Goal: Transaction & Acquisition: Obtain resource

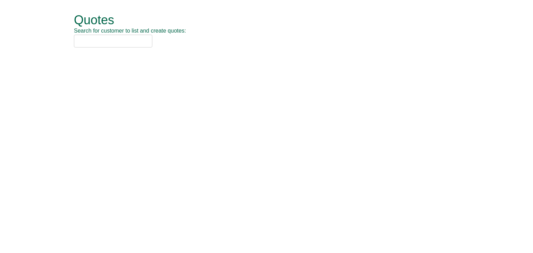
click at [90, 38] on input "text" at bounding box center [113, 41] width 78 height 13
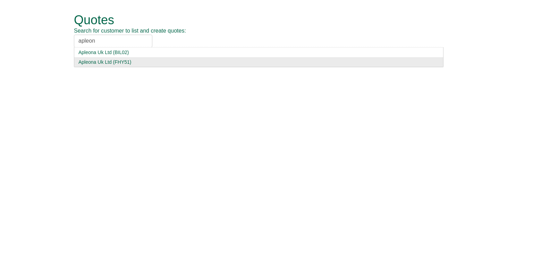
type input "apleon"
click at [103, 60] on div "Apleona Uk Ltd (FHY51)" at bounding box center [258, 62] width 360 height 7
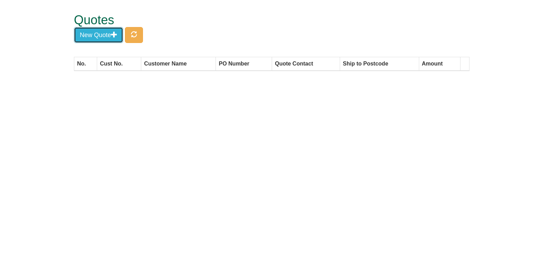
click at [103, 36] on button "New Quote" at bounding box center [98, 35] width 49 height 16
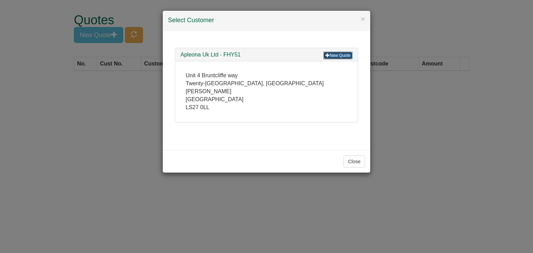
click at [337, 55] on link "New Quote" at bounding box center [337, 56] width 29 height 8
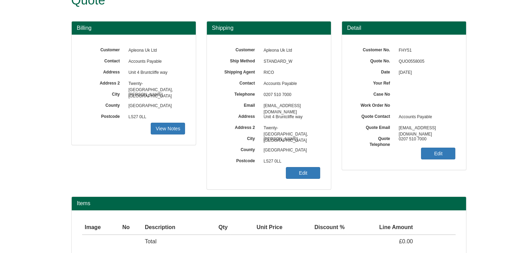
scroll to position [58, 0]
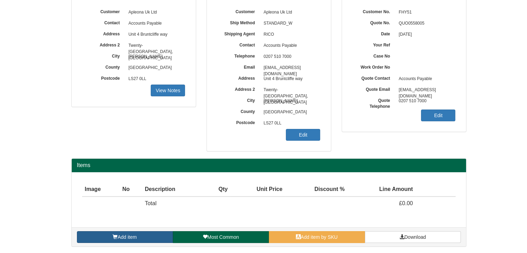
click at [149, 233] on link "Add item" at bounding box center [125, 237] width 96 height 12
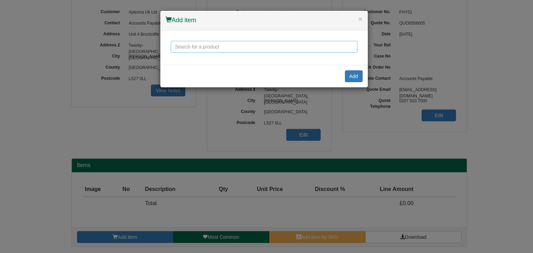
click at [202, 50] on input "text" at bounding box center [264, 47] width 187 height 12
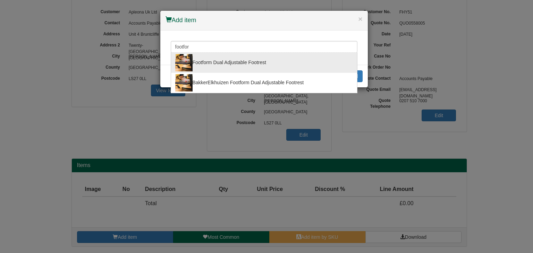
click at [206, 58] on div "Footform Dual Adjustable Footrest" at bounding box center [264, 62] width 178 height 17
type input "Footform Dual Adjustable Footrest"
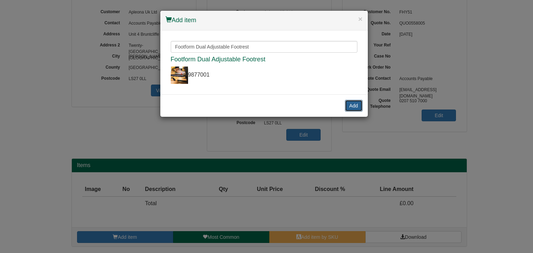
click at [355, 107] on button "Add" at bounding box center [354, 106] width 18 height 12
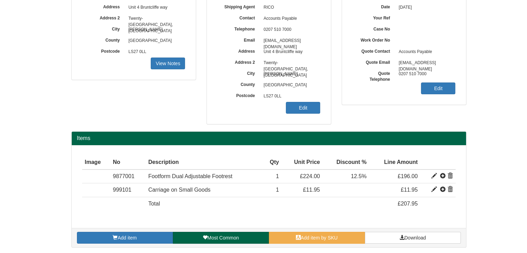
scroll to position [85, 0]
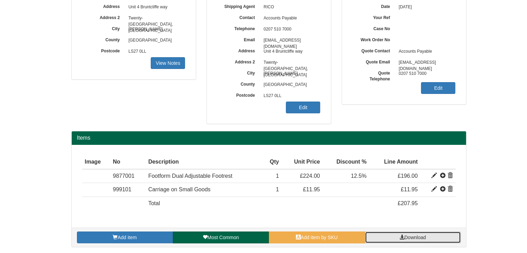
click at [395, 235] on link "Download" at bounding box center [413, 238] width 96 height 12
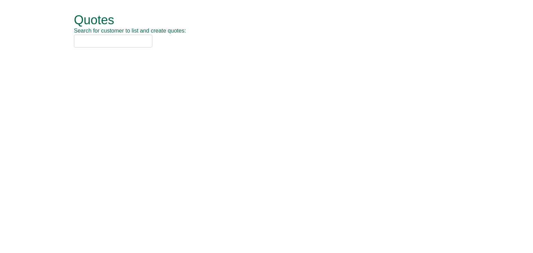
click at [87, 41] on input "text" at bounding box center [113, 41] width 78 height 13
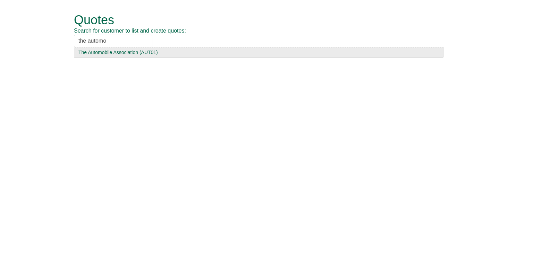
type input "the automo"
click at [110, 50] on div "The Automobile Association (AUT01)" at bounding box center [258, 52] width 360 height 7
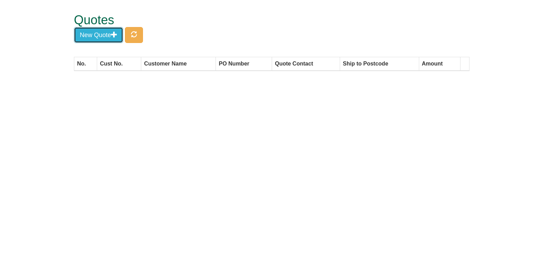
click at [97, 35] on button "New Quote" at bounding box center [98, 35] width 49 height 16
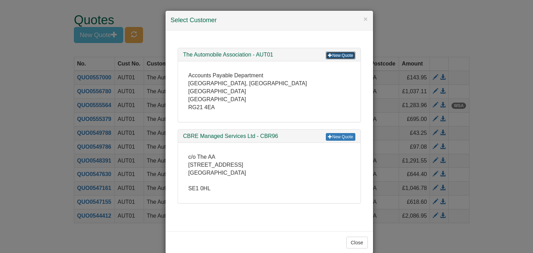
click at [336, 55] on link "New Quote" at bounding box center [340, 56] width 29 height 8
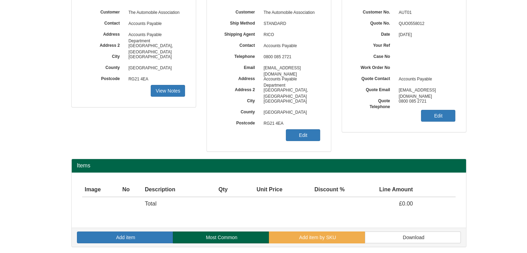
scroll to position [58, 0]
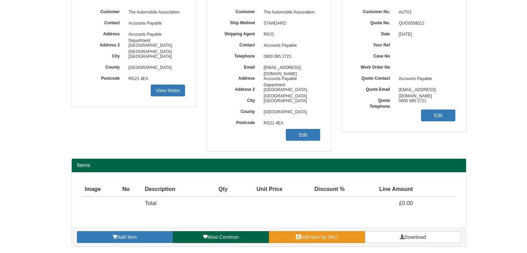
click at [298, 235] on span at bounding box center [298, 236] width 5 height 5
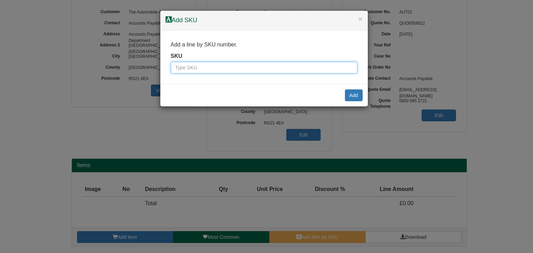
click at [236, 71] on input "text" at bounding box center [264, 68] width 187 height 12
paste input "4401205"
type input "4401205"
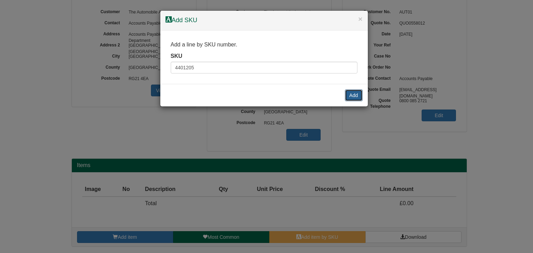
click at [348, 92] on button "Add" at bounding box center [354, 95] width 18 height 12
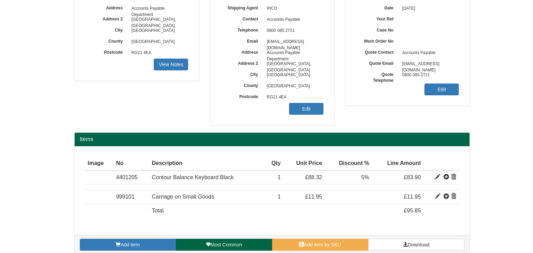
scroll to position [91, 0]
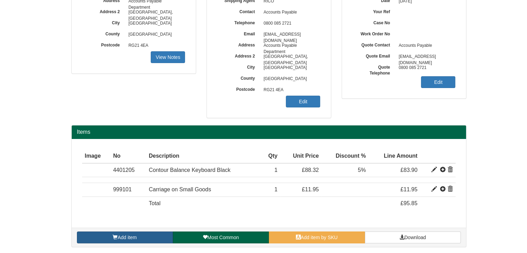
click at [134, 238] on span "Add item" at bounding box center [127, 238] width 19 height 6
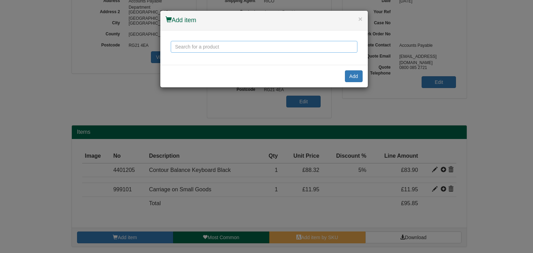
click at [226, 47] on input "text" at bounding box center [264, 47] width 187 height 12
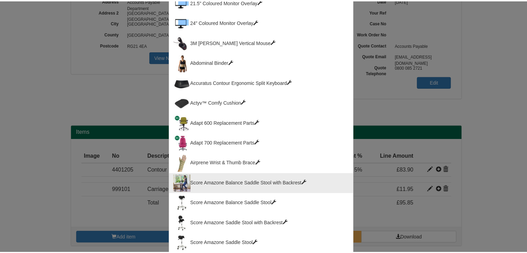
scroll to position [0, 0]
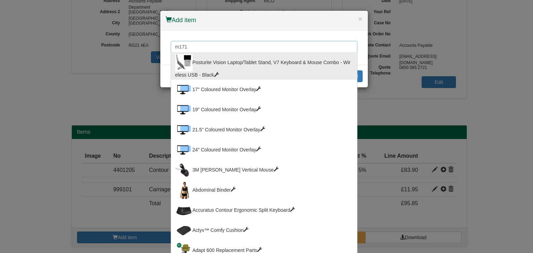
drag, startPoint x: 199, startPoint y: 47, endPoint x: 150, endPoint y: 41, distance: 48.6
click at [150, 41] on div "× Add item m171 Posturite Vision Laptop/Tablet Stand, V7 Keyboard & Mouse Combo…" at bounding box center [266, 126] width 533 height 253
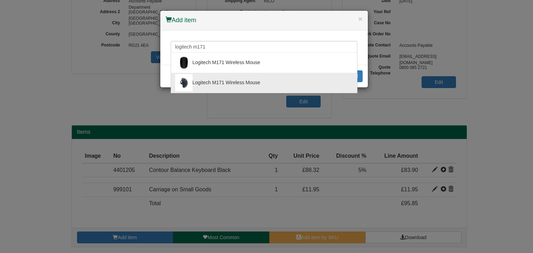
click at [224, 84] on div "Logitech M171 Wireless Mouse" at bounding box center [264, 82] width 178 height 17
type input "Logitech M171 Wireless Mouse"
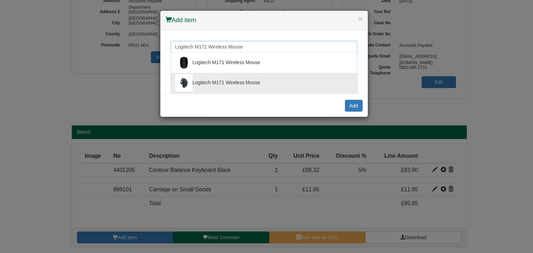
click at [263, 47] on input "Logitech M171 Wireless Mouse" at bounding box center [264, 47] width 187 height 12
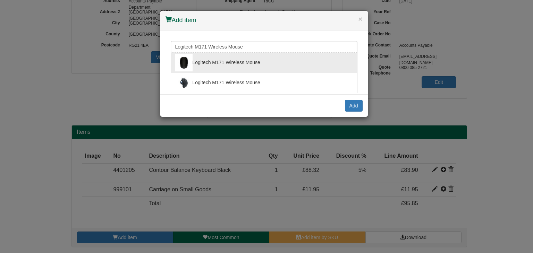
click at [250, 63] on div "Logitech M171 Wireless Mouse" at bounding box center [264, 62] width 178 height 17
click at [246, 47] on input "Logitech M171 Wireless Mouse" at bounding box center [264, 47] width 187 height 12
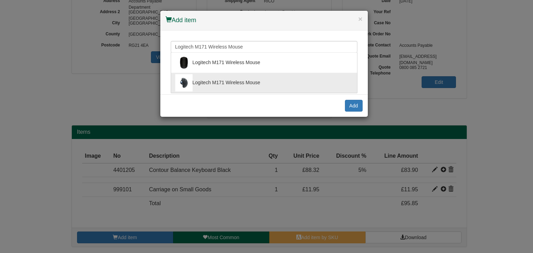
click at [239, 79] on div "Logitech M171 Wireless Mouse" at bounding box center [264, 82] width 178 height 17
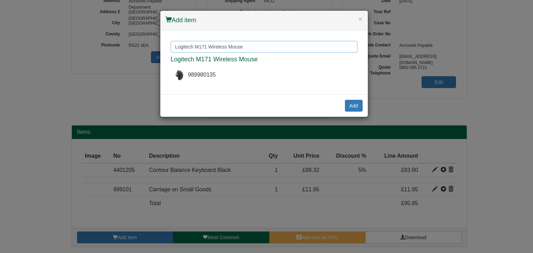
click at [246, 46] on input "Logitech M171 Wireless Mouse" at bounding box center [264, 47] width 187 height 12
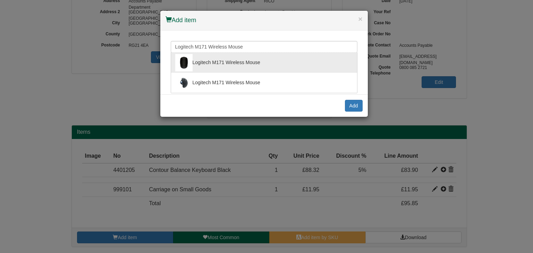
click at [244, 59] on div "Logitech M171 Wireless Mouse" at bounding box center [264, 62] width 178 height 17
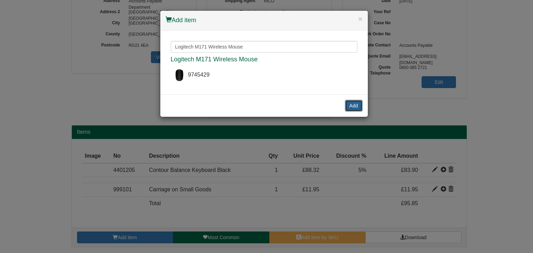
click at [352, 103] on button "Add" at bounding box center [354, 106] width 18 height 12
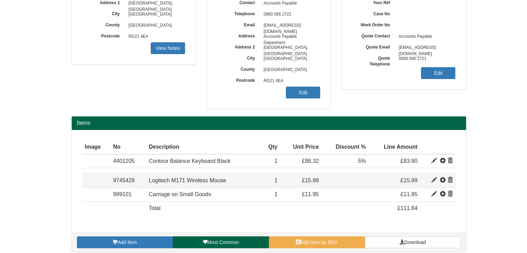
scroll to position [105, 0]
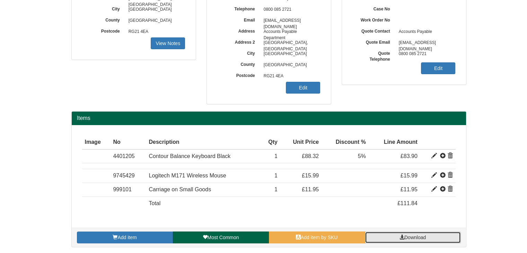
click at [403, 236] on span at bounding box center [402, 237] width 5 height 5
